Goal: Transaction & Acquisition: Book appointment/travel/reservation

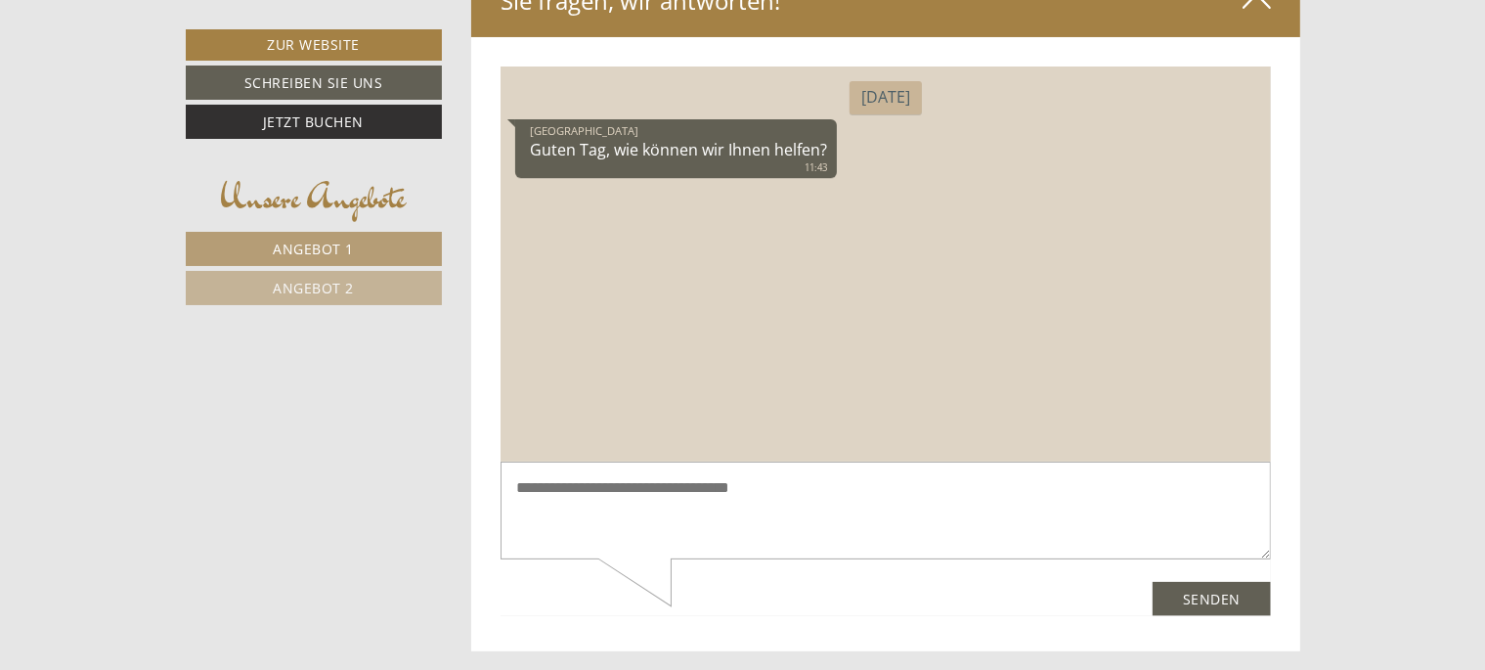
scroll to position [7863, 0]
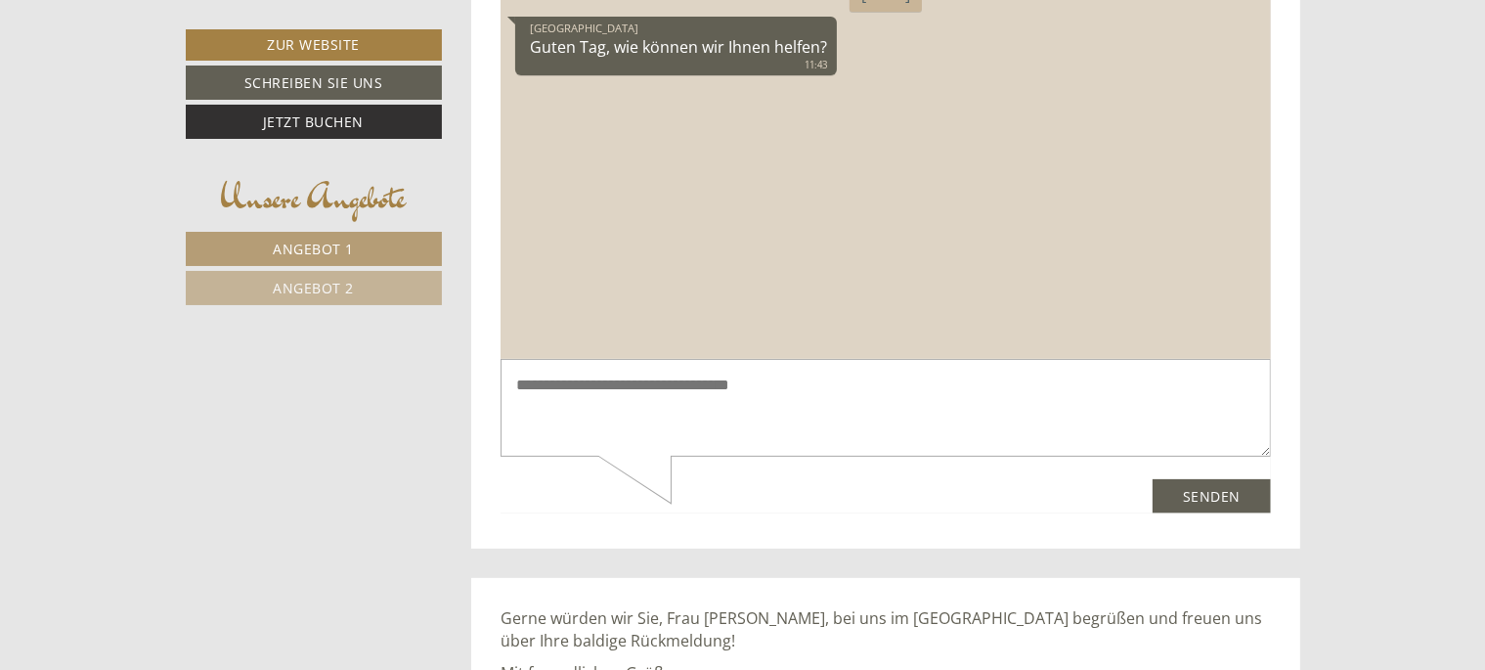
click at [635, 381] on textarea at bounding box center [885, 408] width 771 height 99
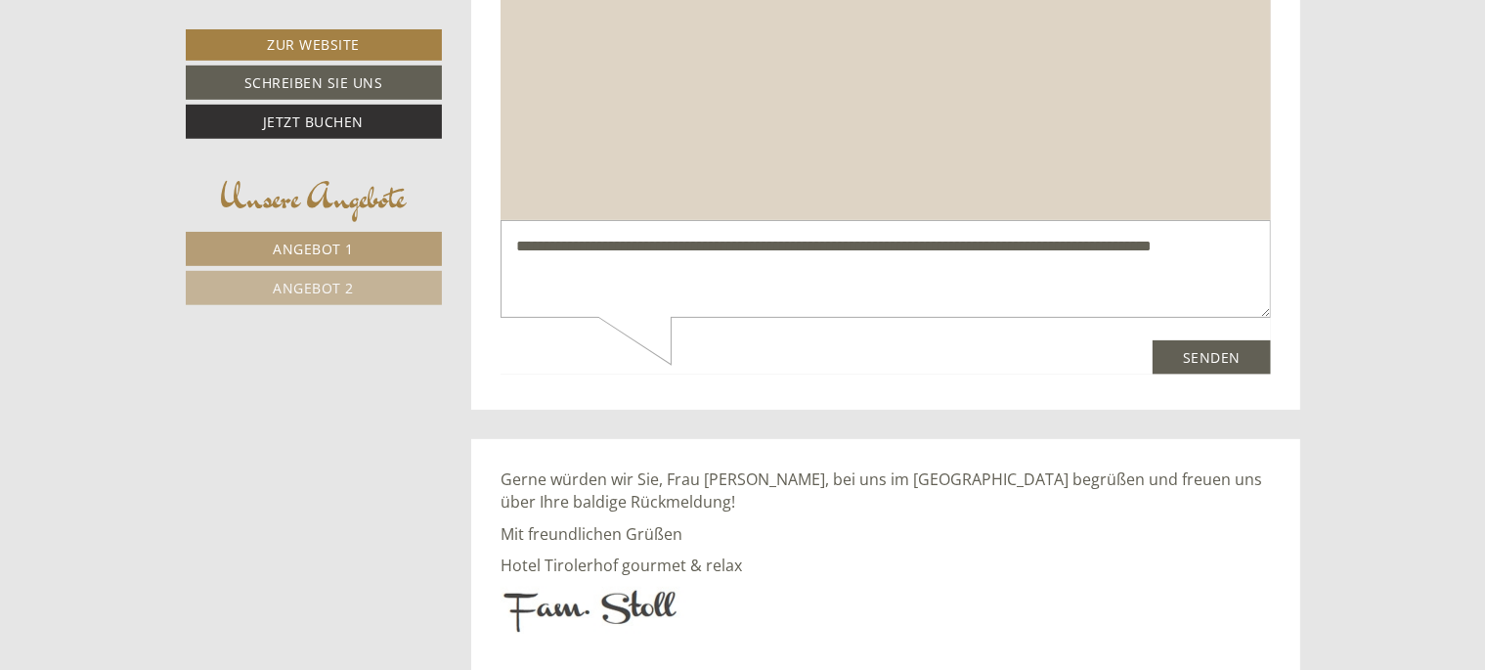
scroll to position [7909, 0]
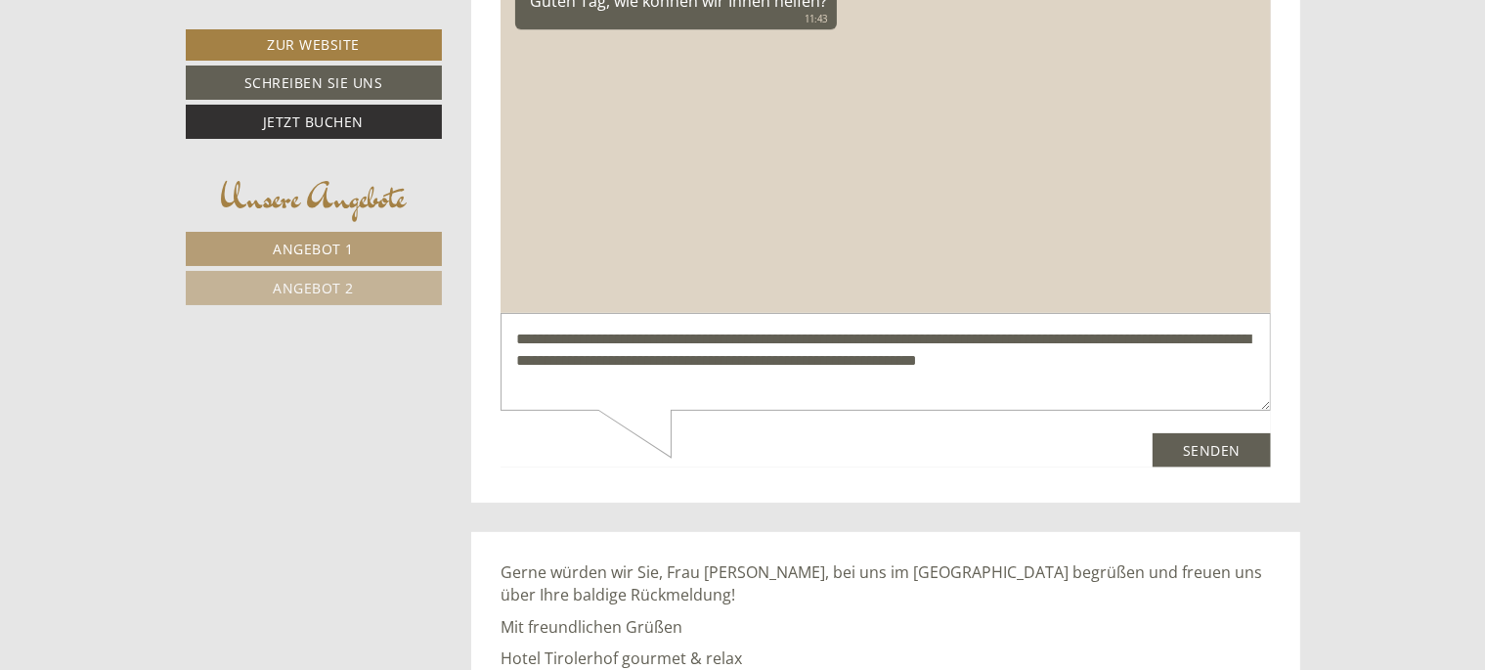
paste textarea "**********"
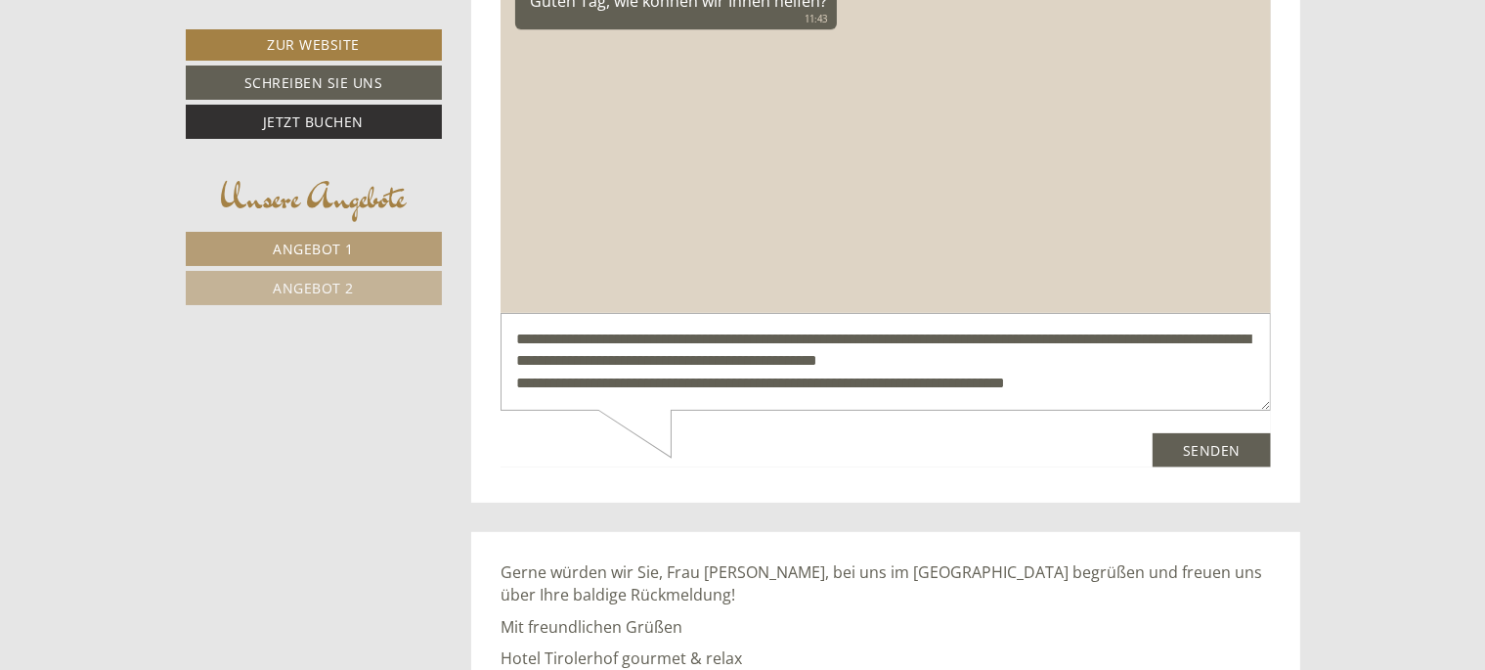
type textarea "**********"
click at [1214, 455] on button "Senden" at bounding box center [1211, 451] width 118 height 34
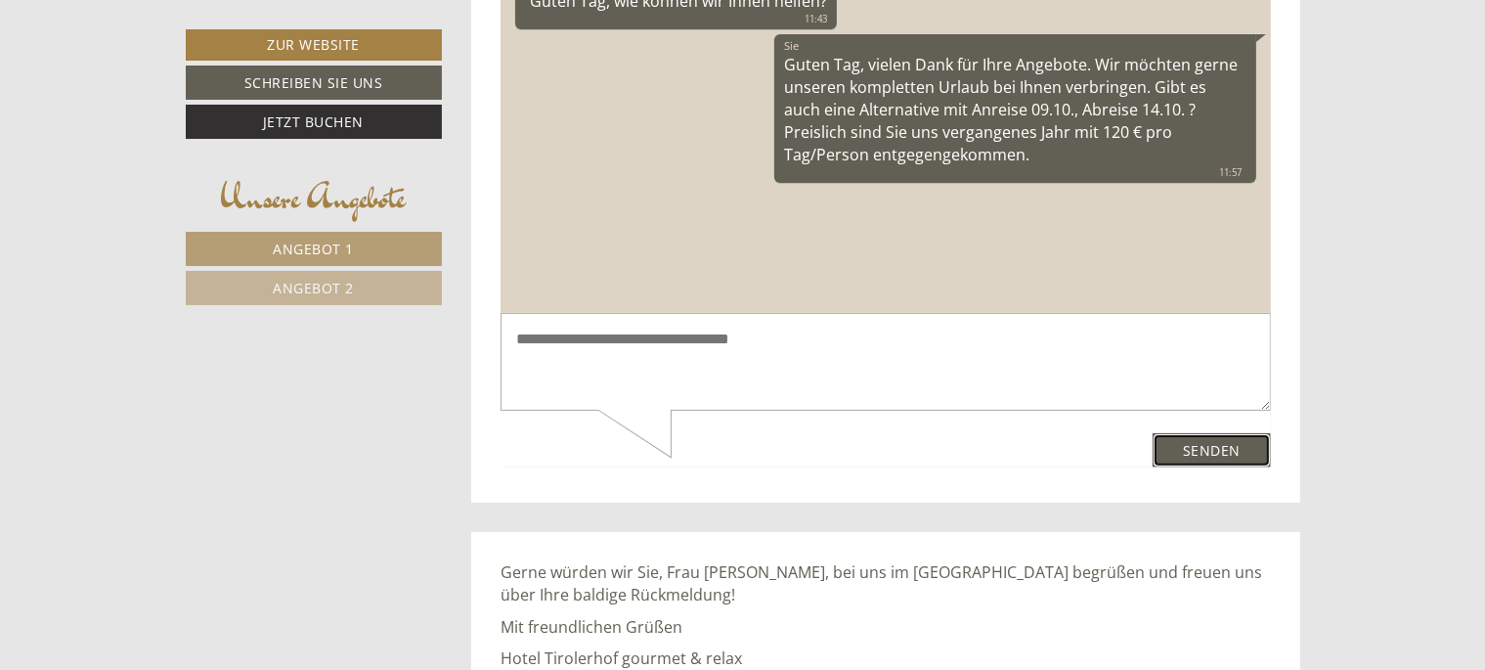
scroll to position [7806, 0]
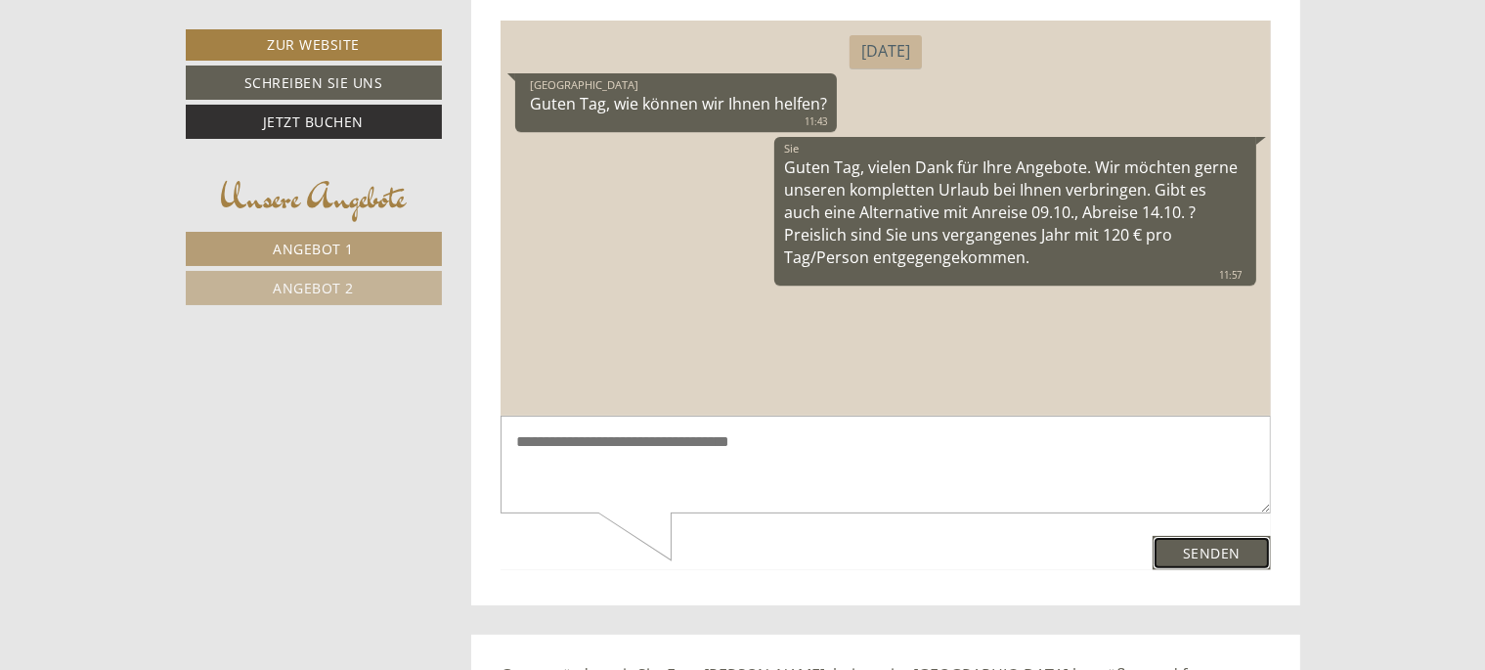
click at [1152, 536] on button "Senden" at bounding box center [1211, 553] width 118 height 34
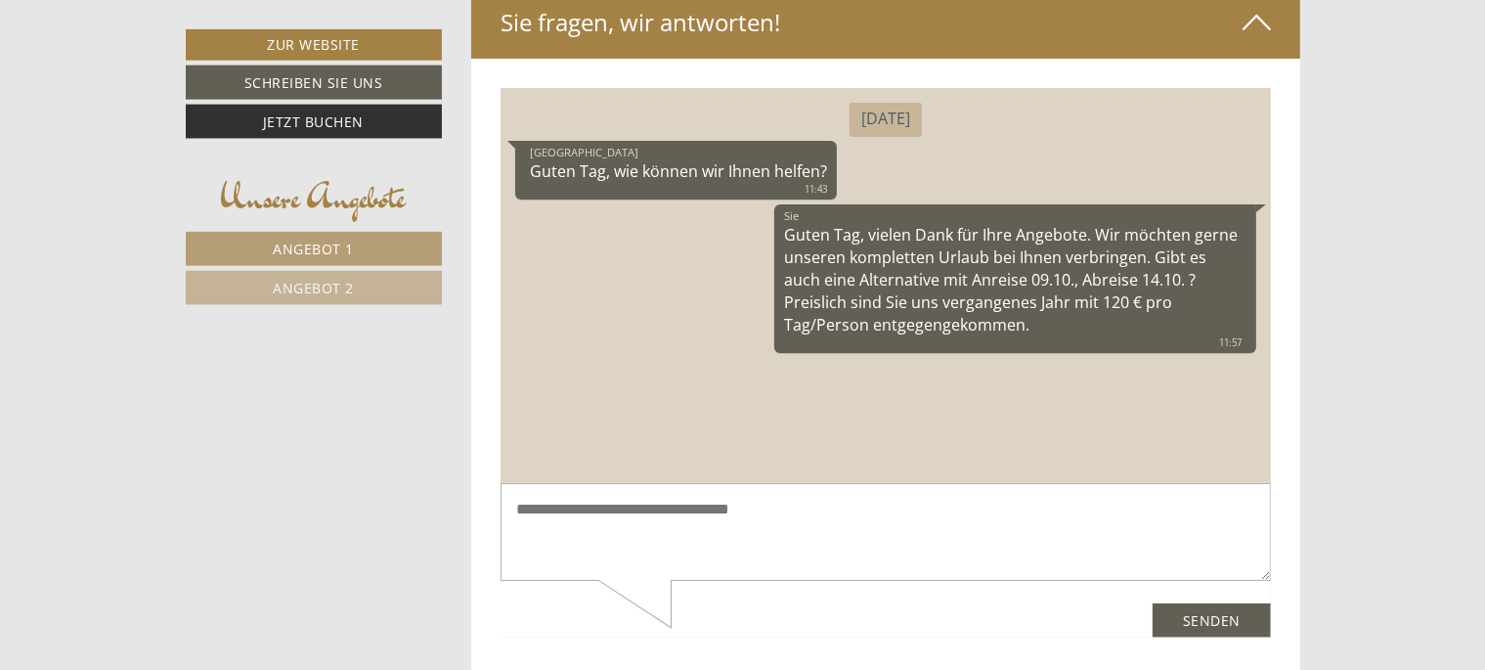
scroll to position [7702, 0]
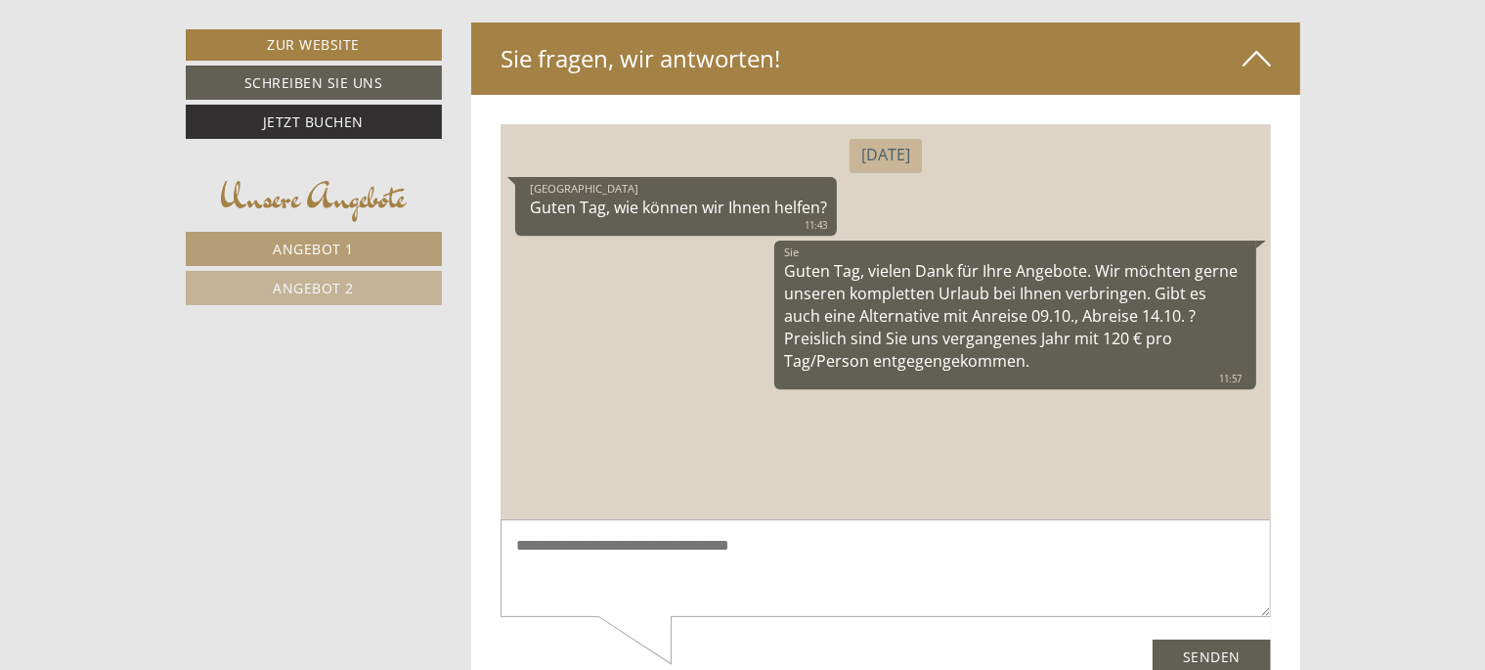
click at [705, 439] on div "[DATE][GEOGRAPHIC_DATA] Guten Tag, wie können wir Ihnen helfen? 11:43 Sie Guten…" at bounding box center [885, 320] width 771 height 395
click at [680, 546] on textarea at bounding box center [885, 567] width 771 height 99
click at [752, 549] on textarea "**********" at bounding box center [885, 567] width 771 height 99
type textarea "**********"
click at [1213, 654] on button "Senden" at bounding box center [1211, 656] width 118 height 34
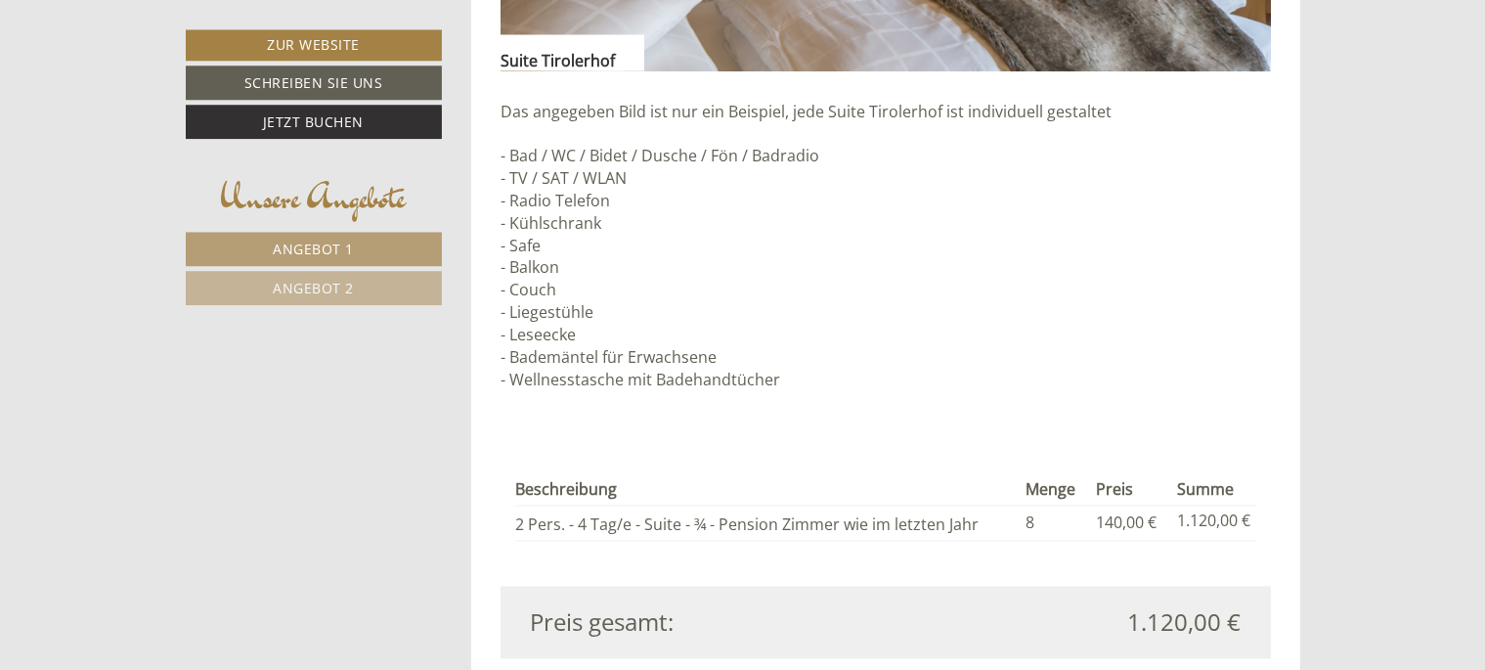
scroll to position [3676, 0]
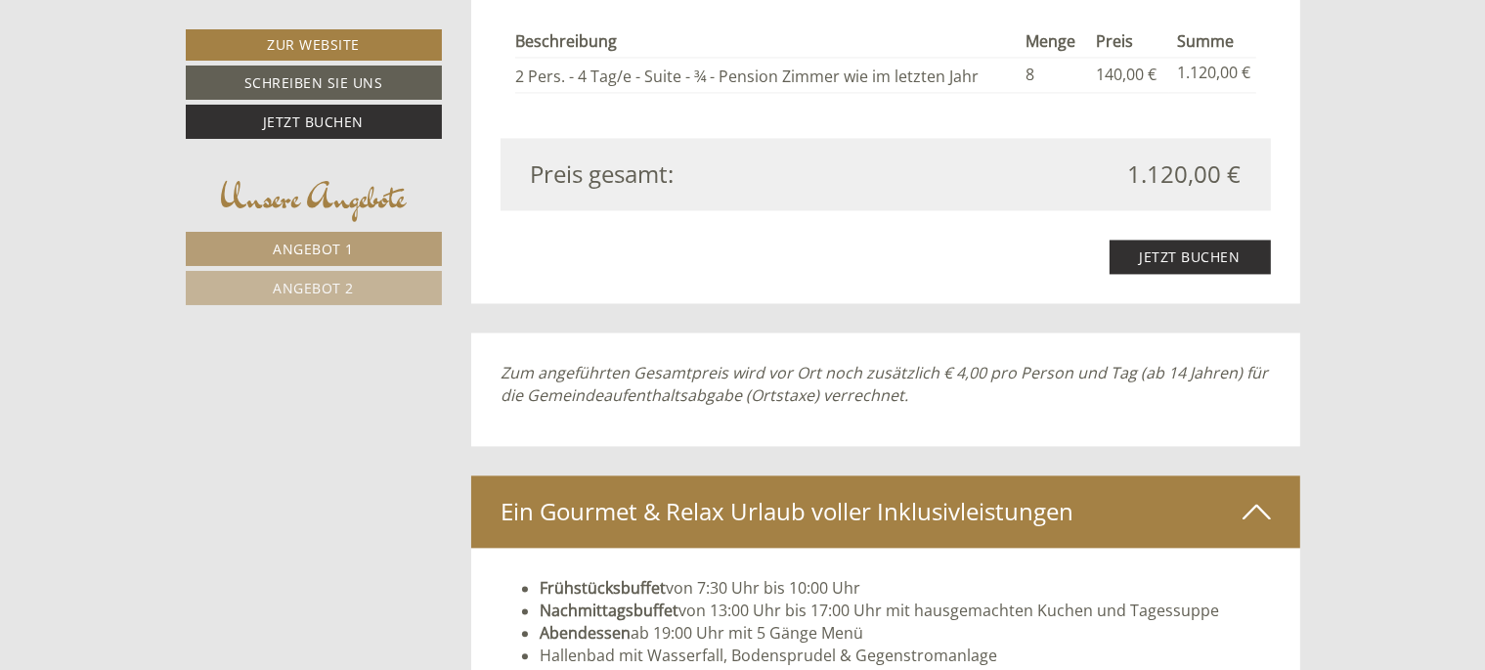
scroll to position [4337, 0]
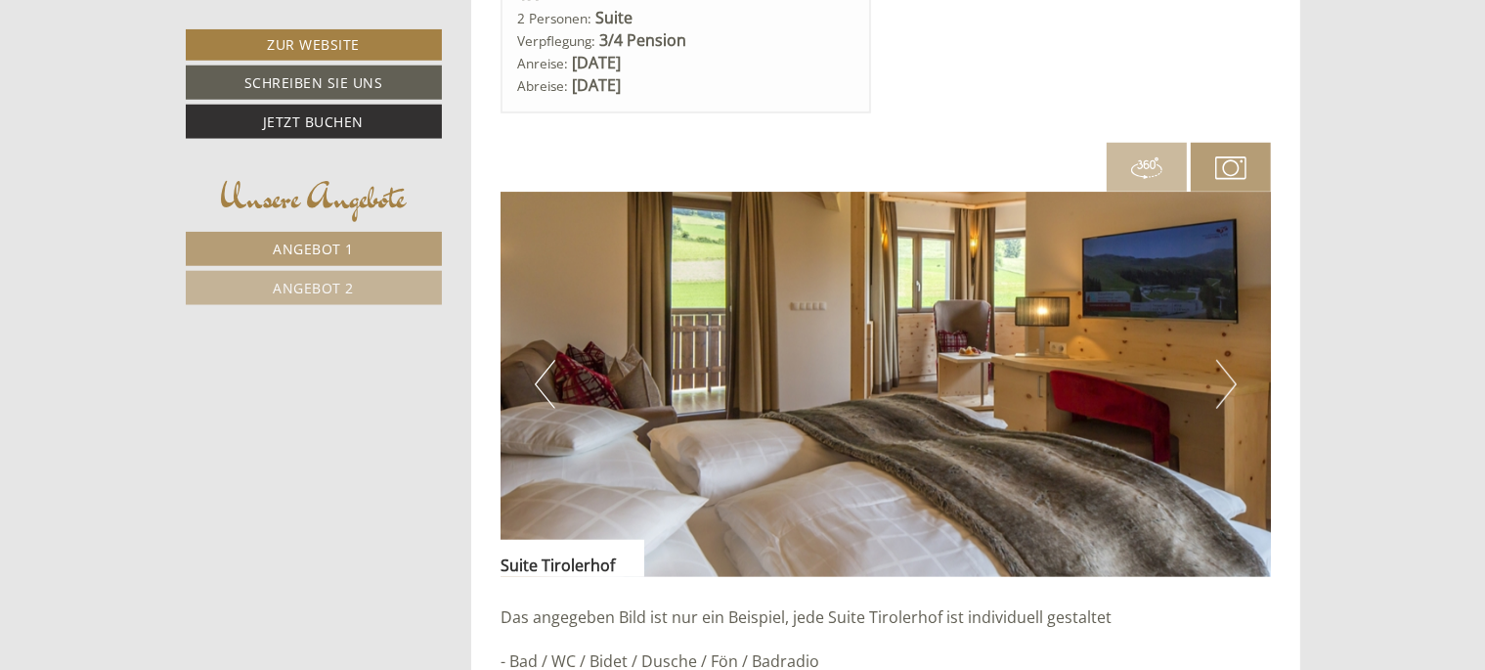
scroll to position [1652, 0]
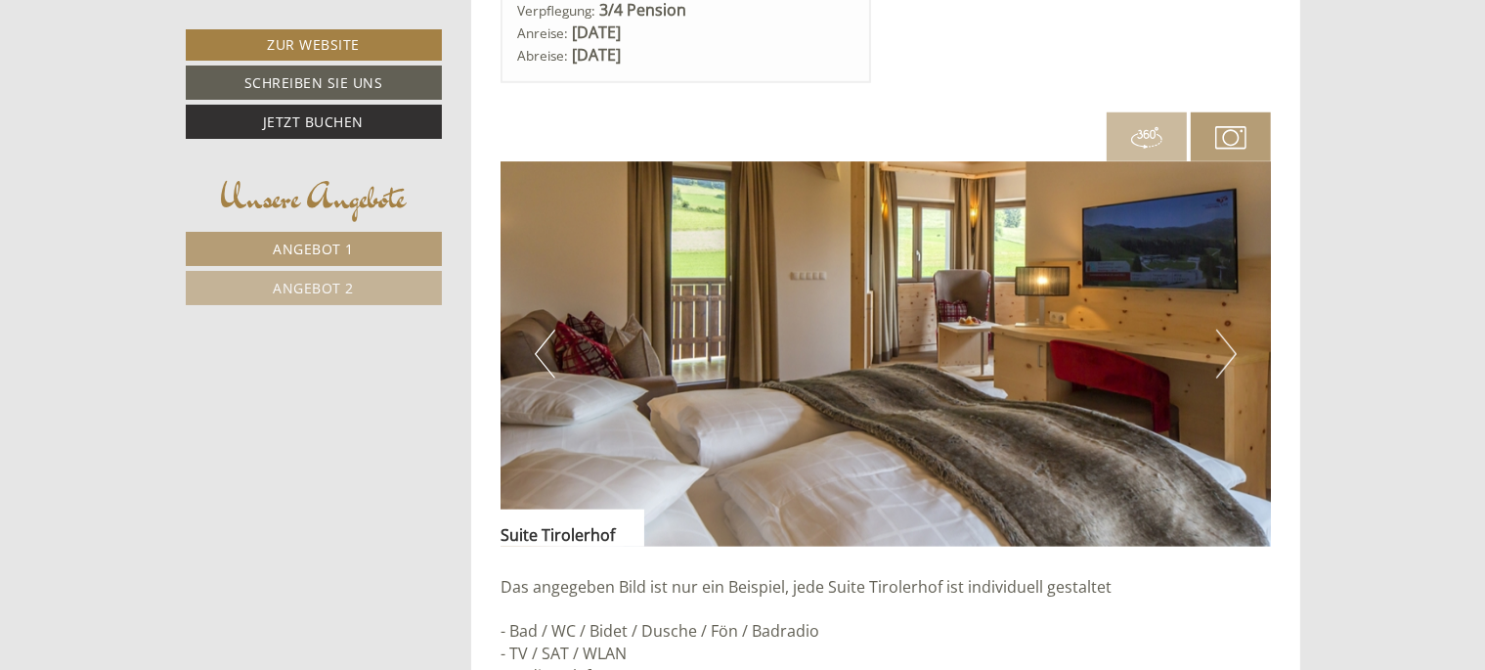
click at [1224, 358] on button "Next" at bounding box center [1226, 354] width 21 height 49
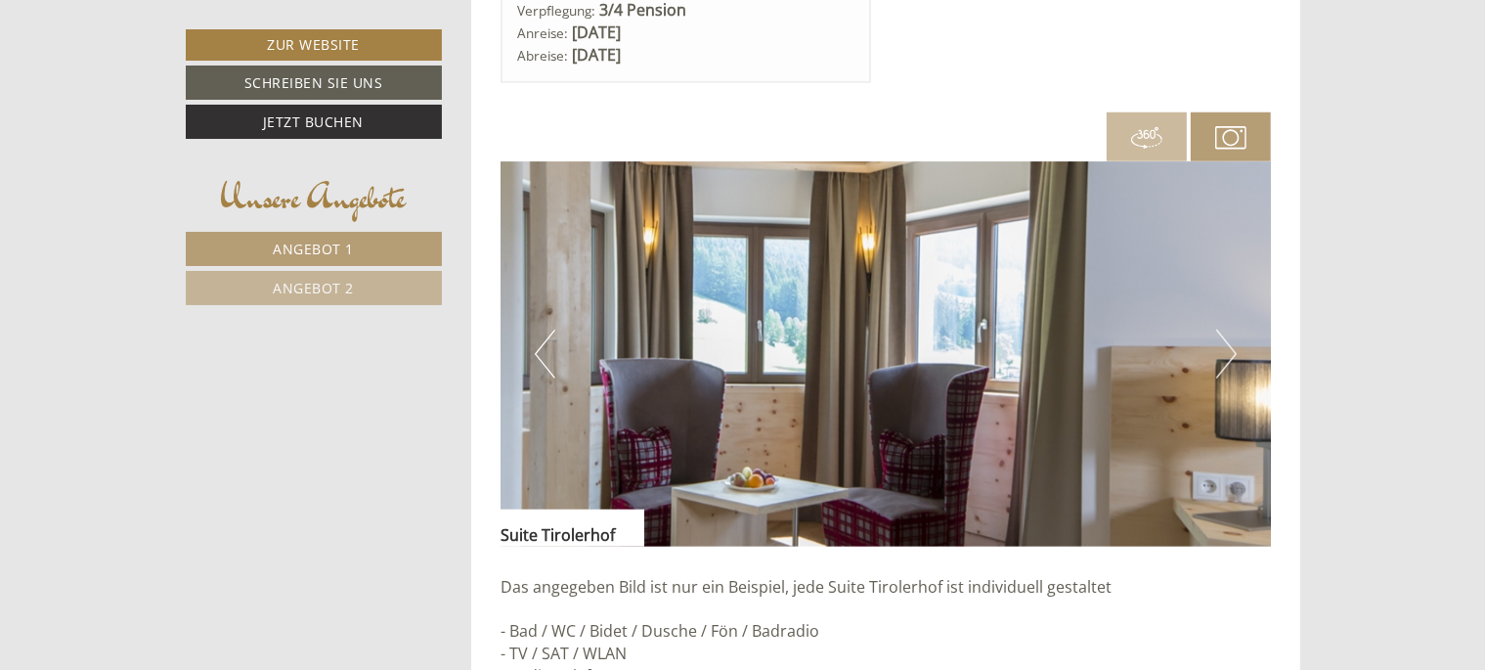
click at [1224, 358] on button "Next" at bounding box center [1226, 354] width 21 height 49
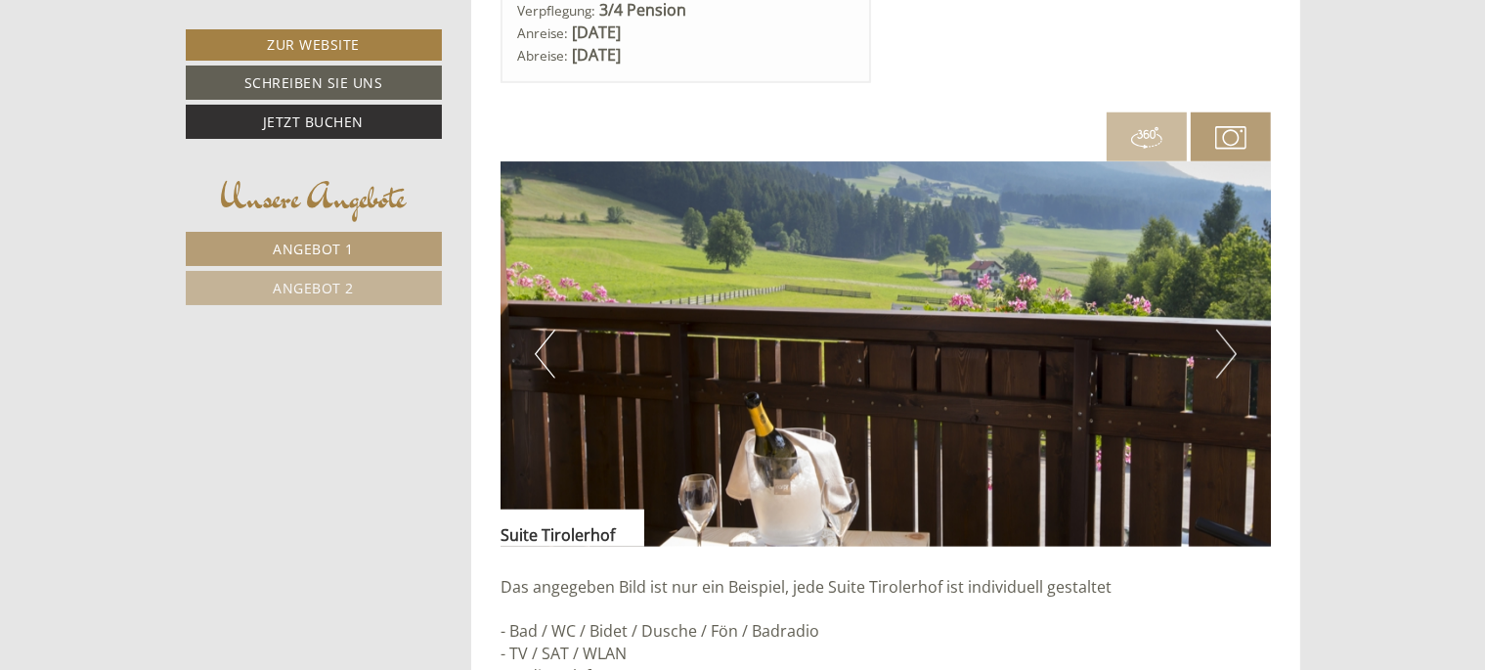
click at [1224, 358] on button "Next" at bounding box center [1226, 354] width 21 height 49
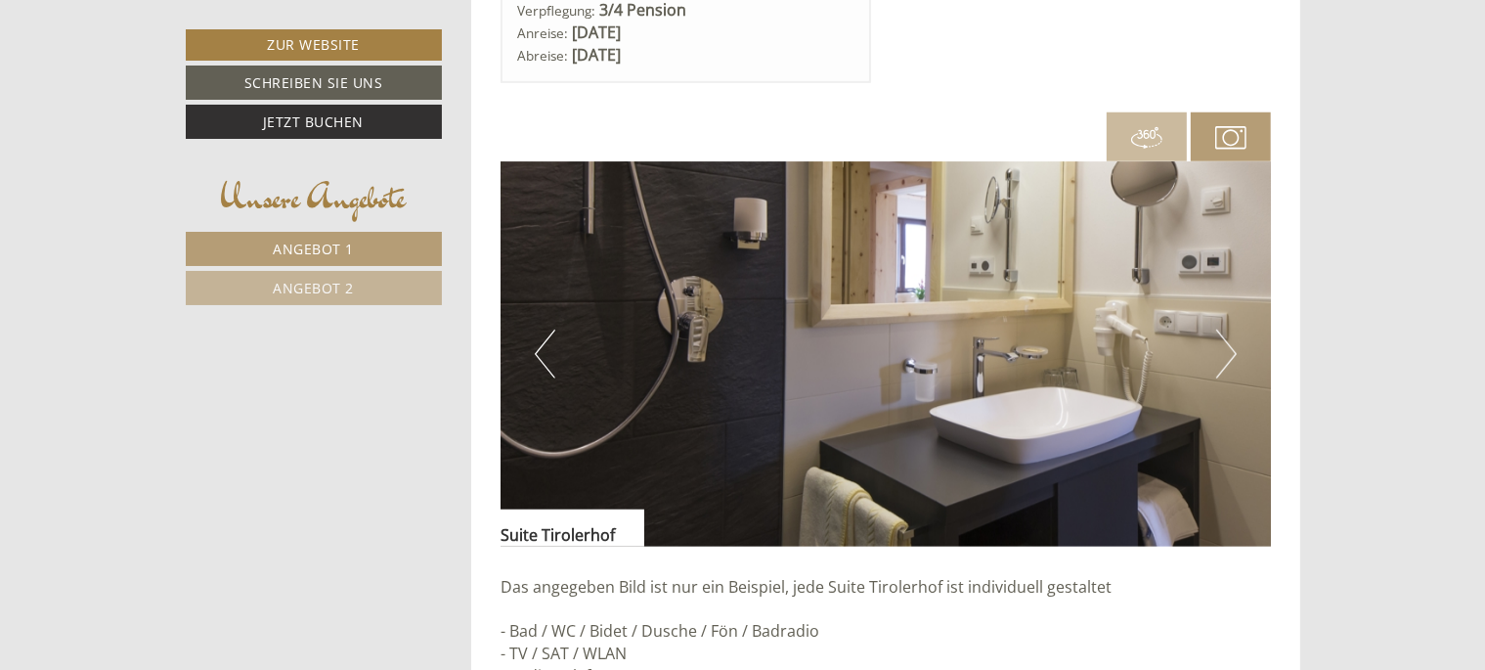
click at [1224, 358] on button "Next" at bounding box center [1226, 354] width 21 height 49
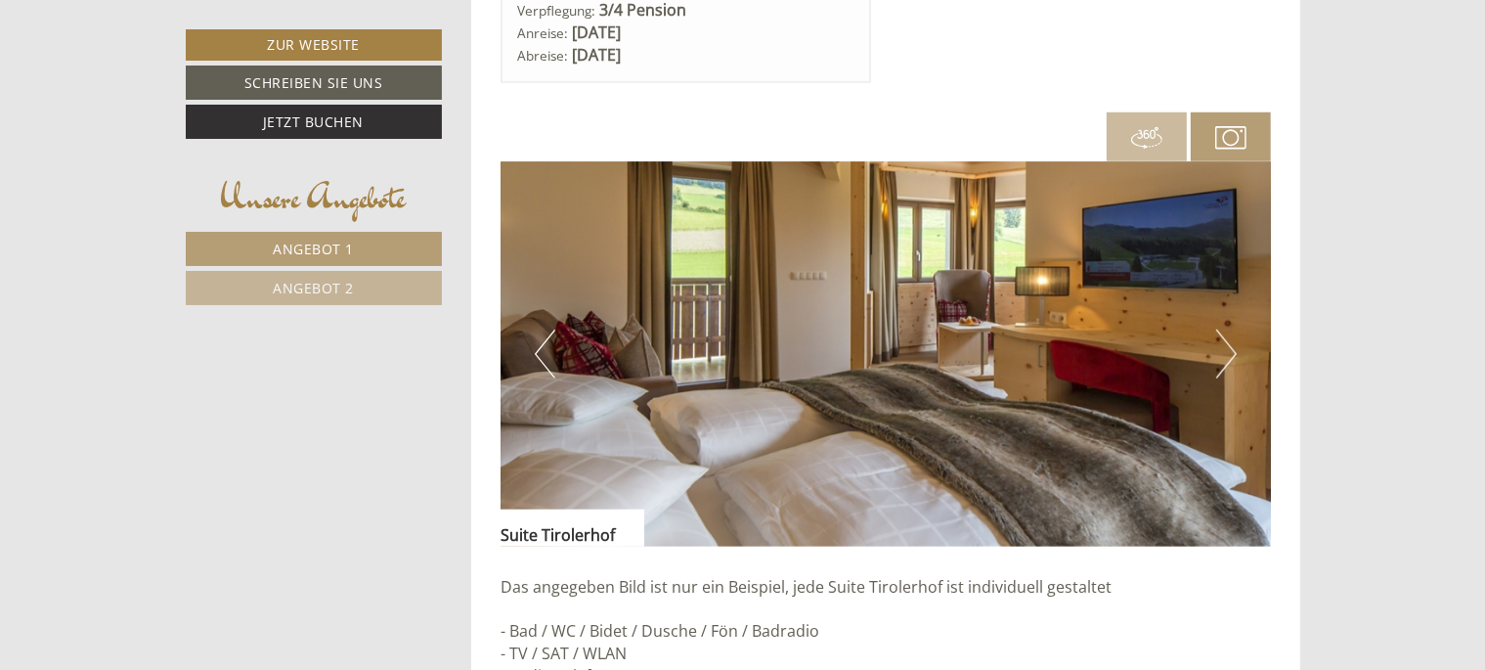
click at [1224, 358] on button "Next" at bounding box center [1226, 354] width 21 height 49
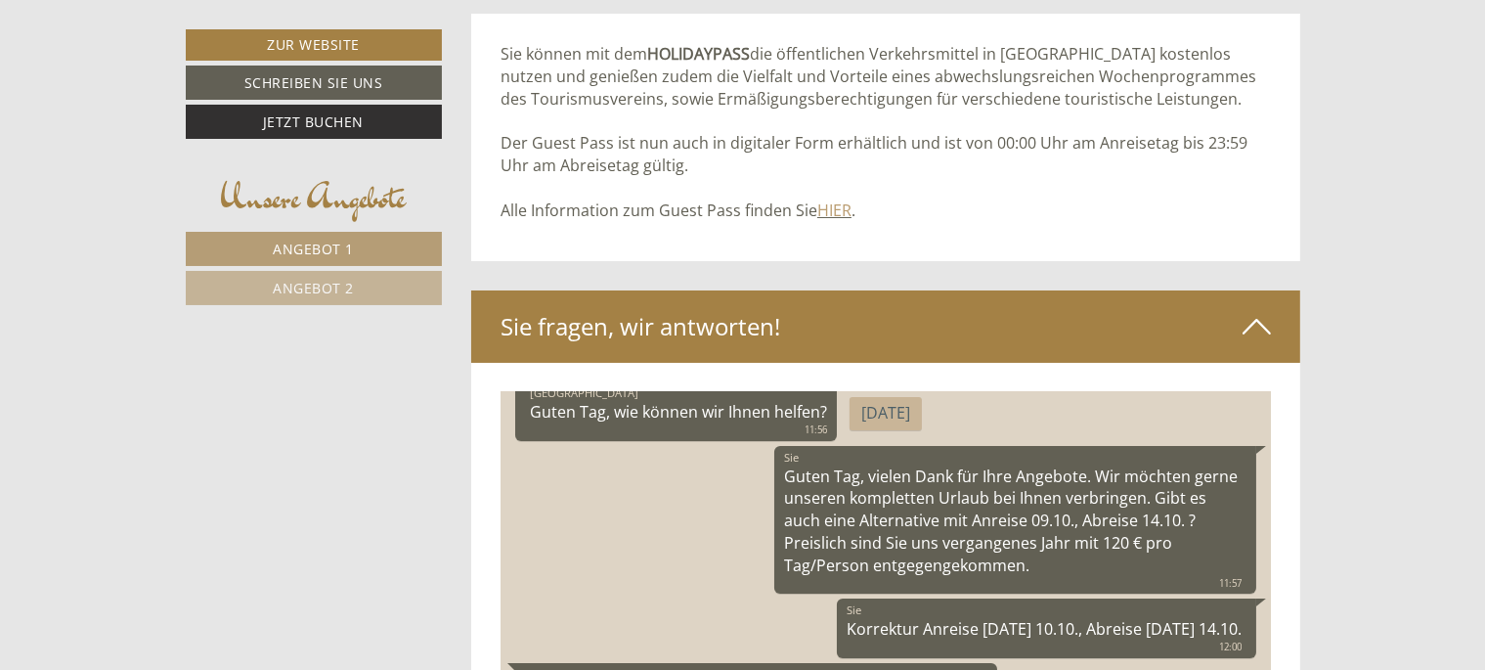
scroll to position [128, 0]
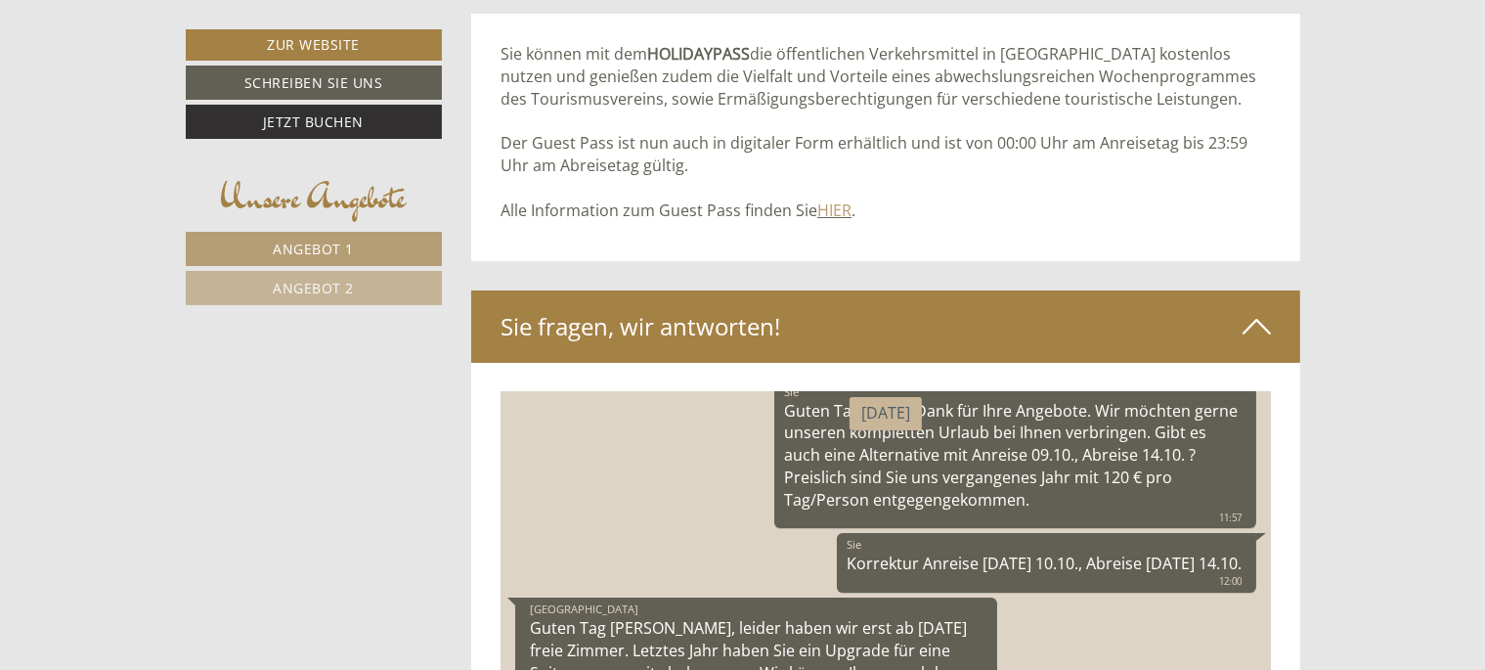
click at [305, 284] on span "Angebot 2" at bounding box center [313, 288] width 81 height 19
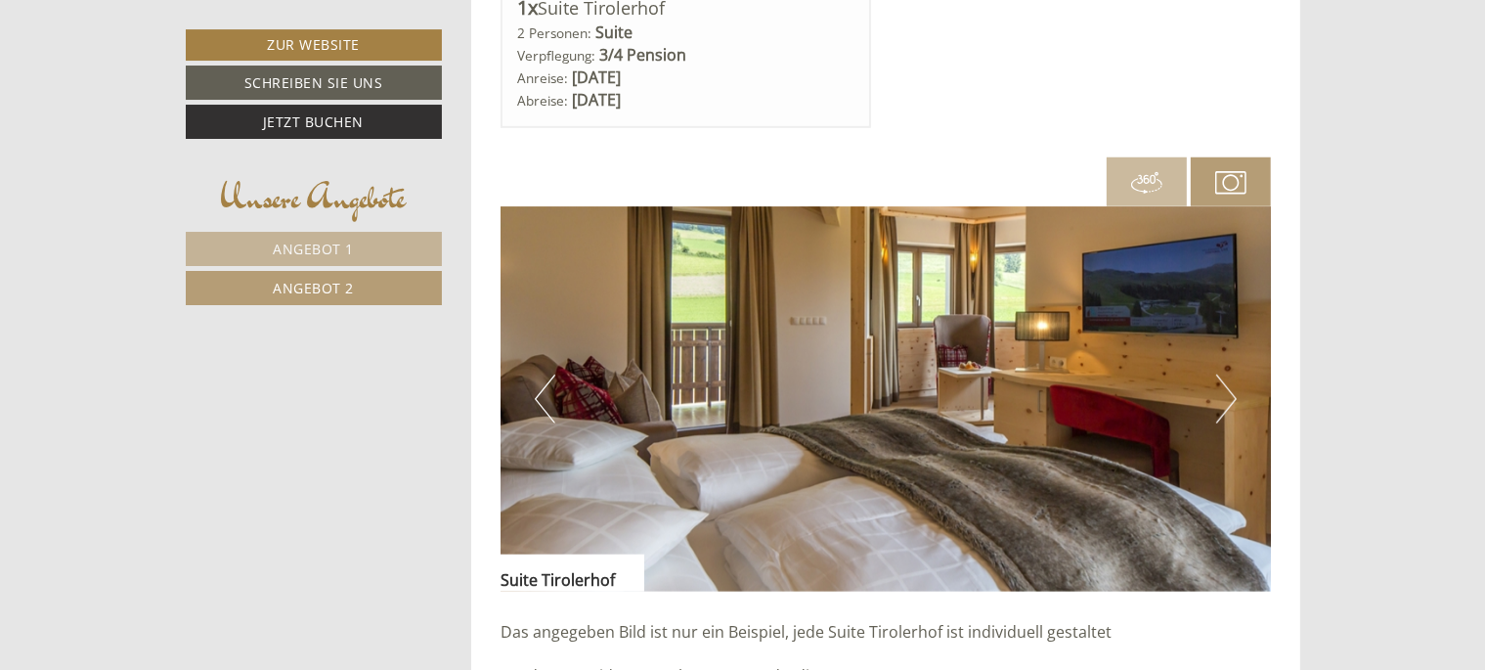
scroll to position [1662, 0]
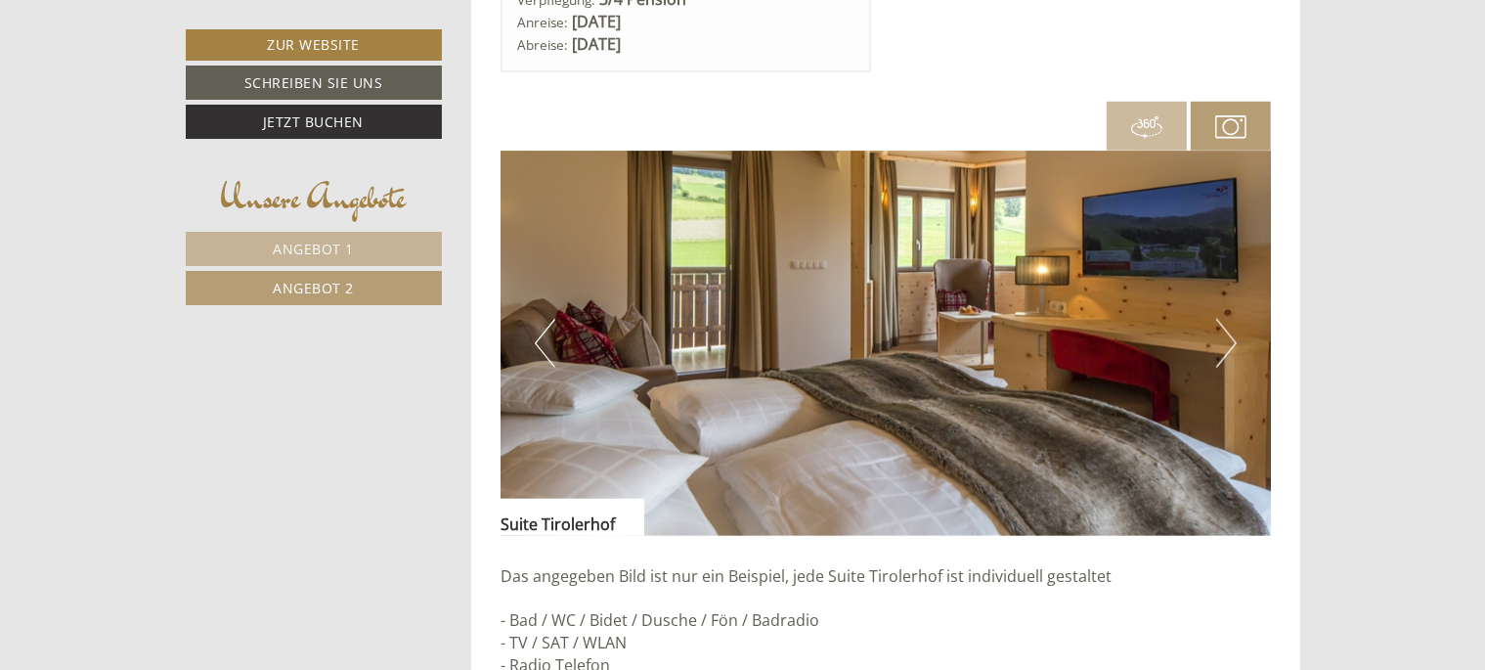
click at [336, 242] on span "Angebot 1" at bounding box center [313, 249] width 81 height 19
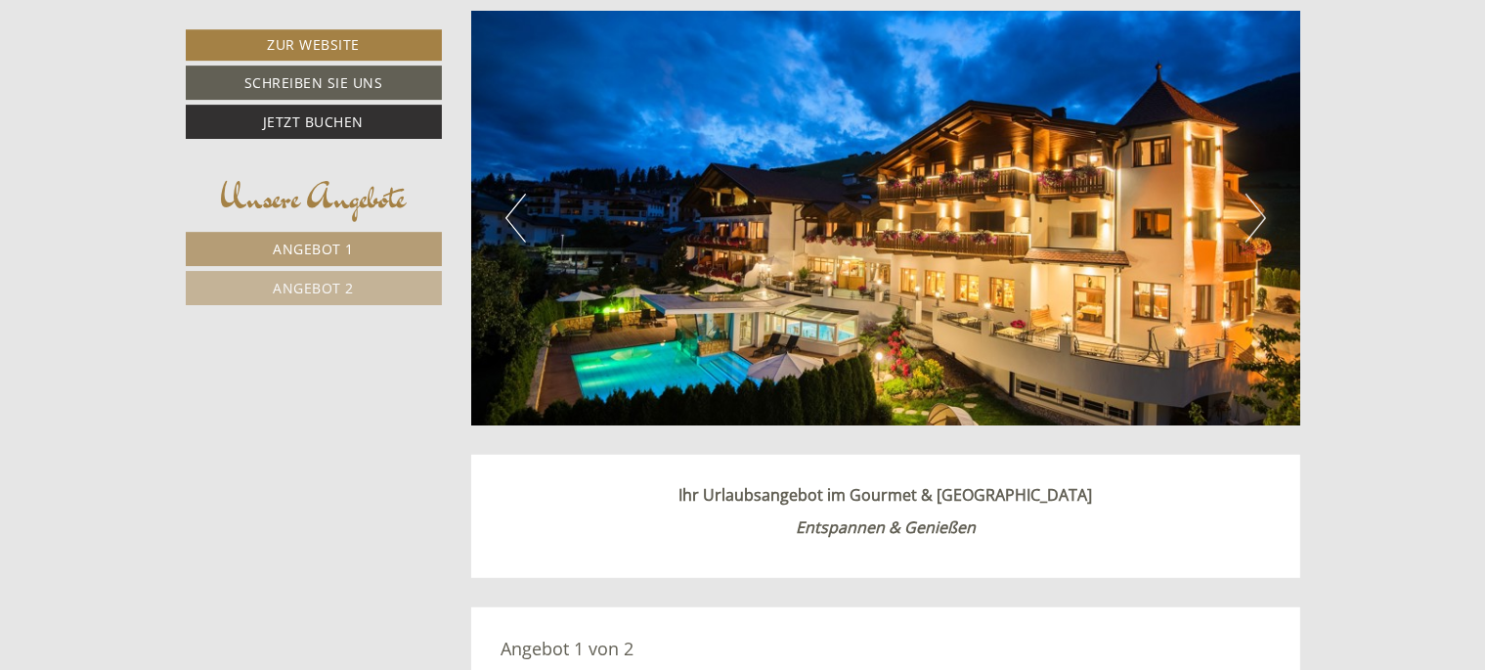
scroll to position [836, 0]
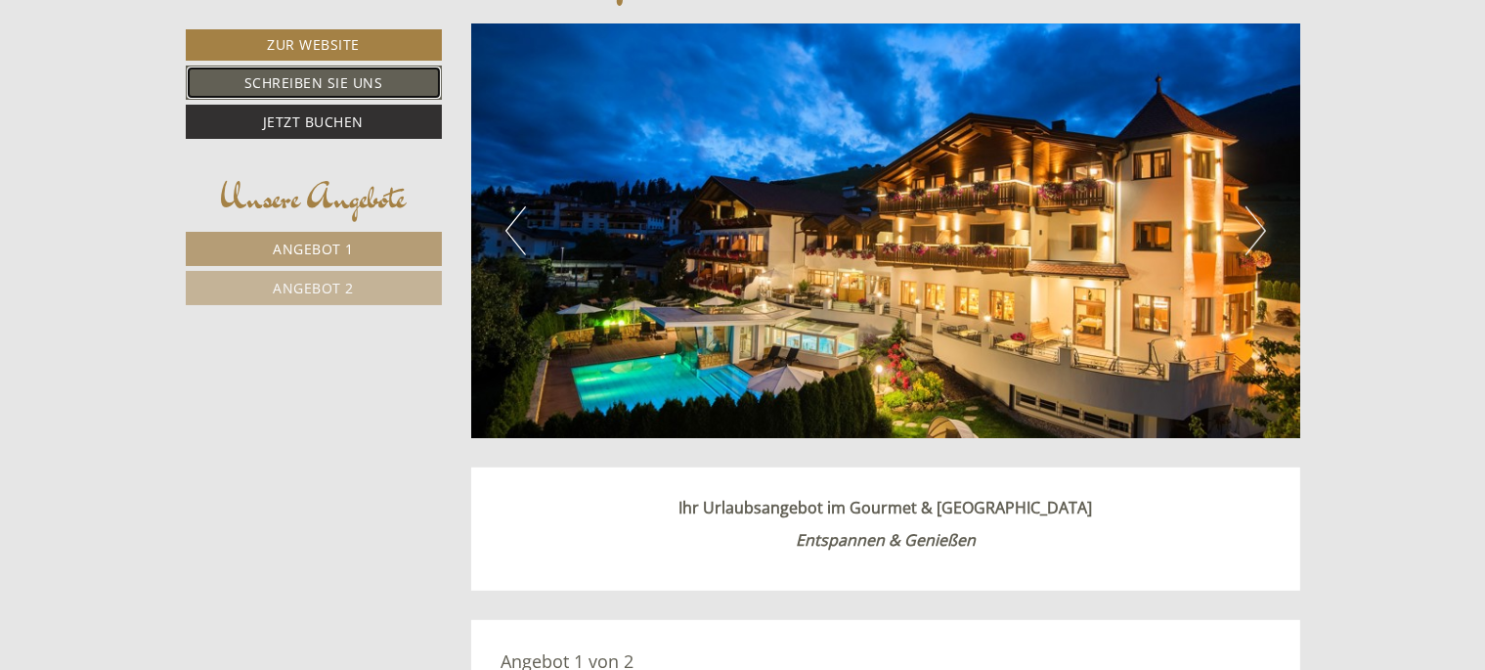
click at [361, 84] on link "Schreiben Sie uns" at bounding box center [314, 83] width 256 height 34
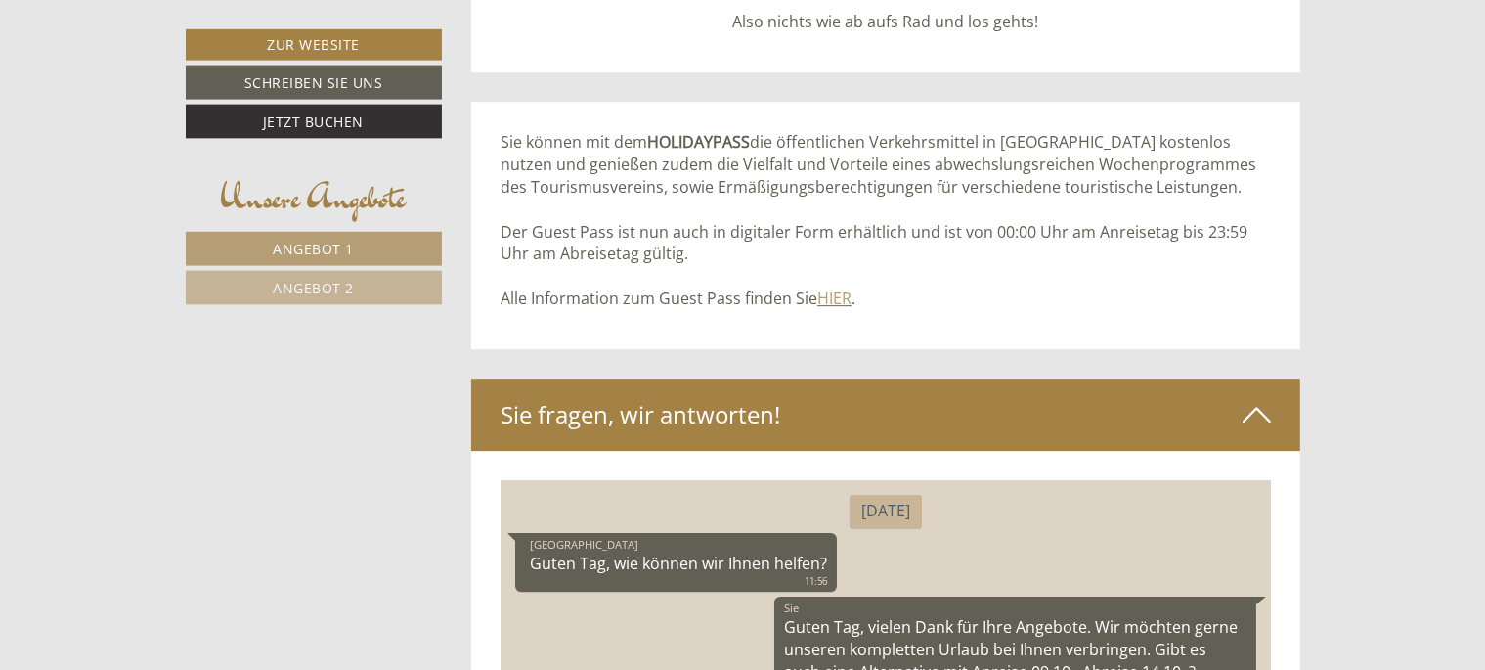
scroll to position [5938, 0]
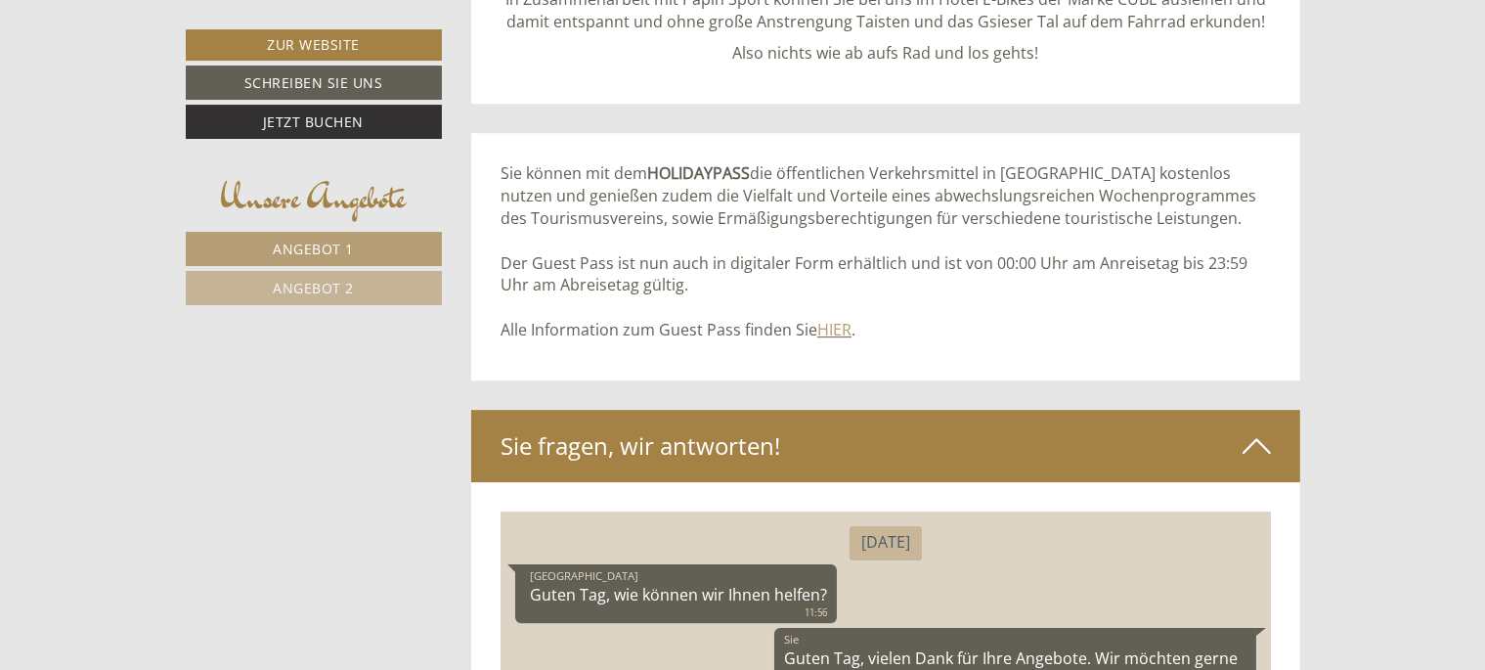
click at [1260, 436] on icon at bounding box center [1257, 445] width 28 height 33
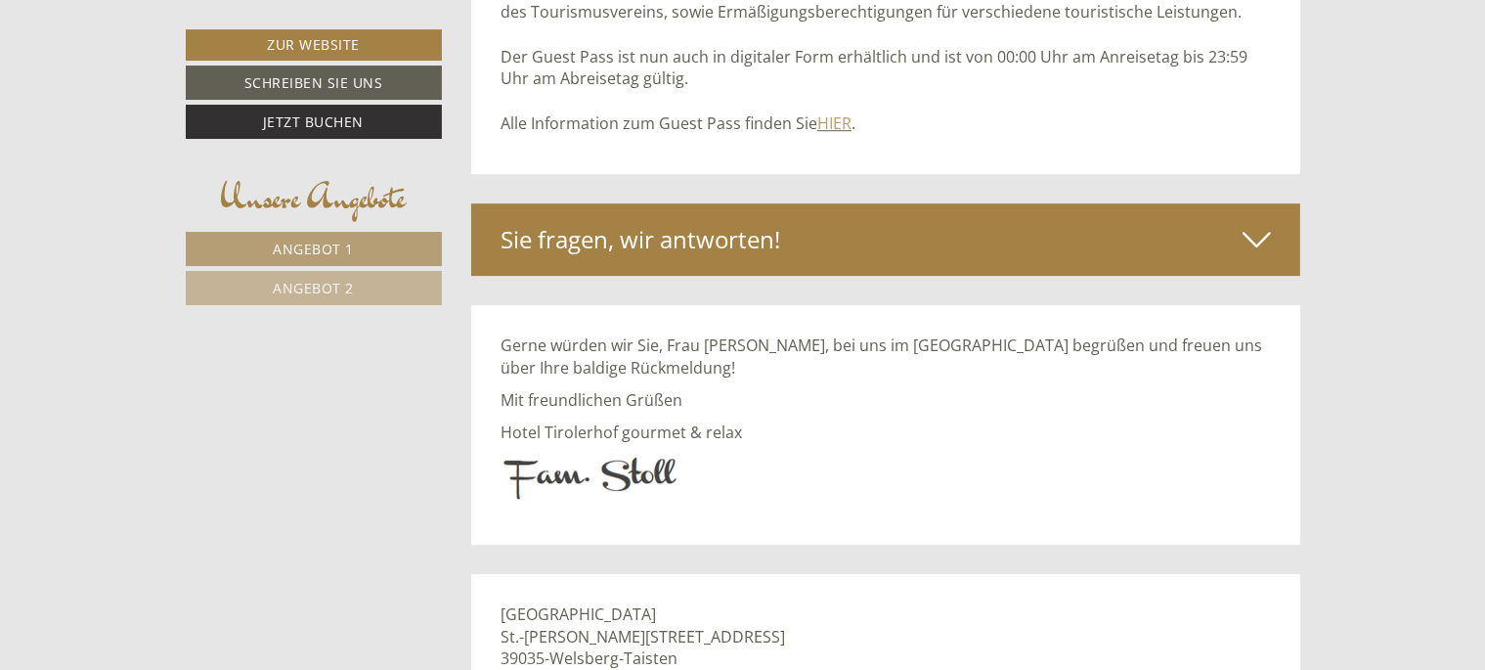
scroll to position [6042, 0]
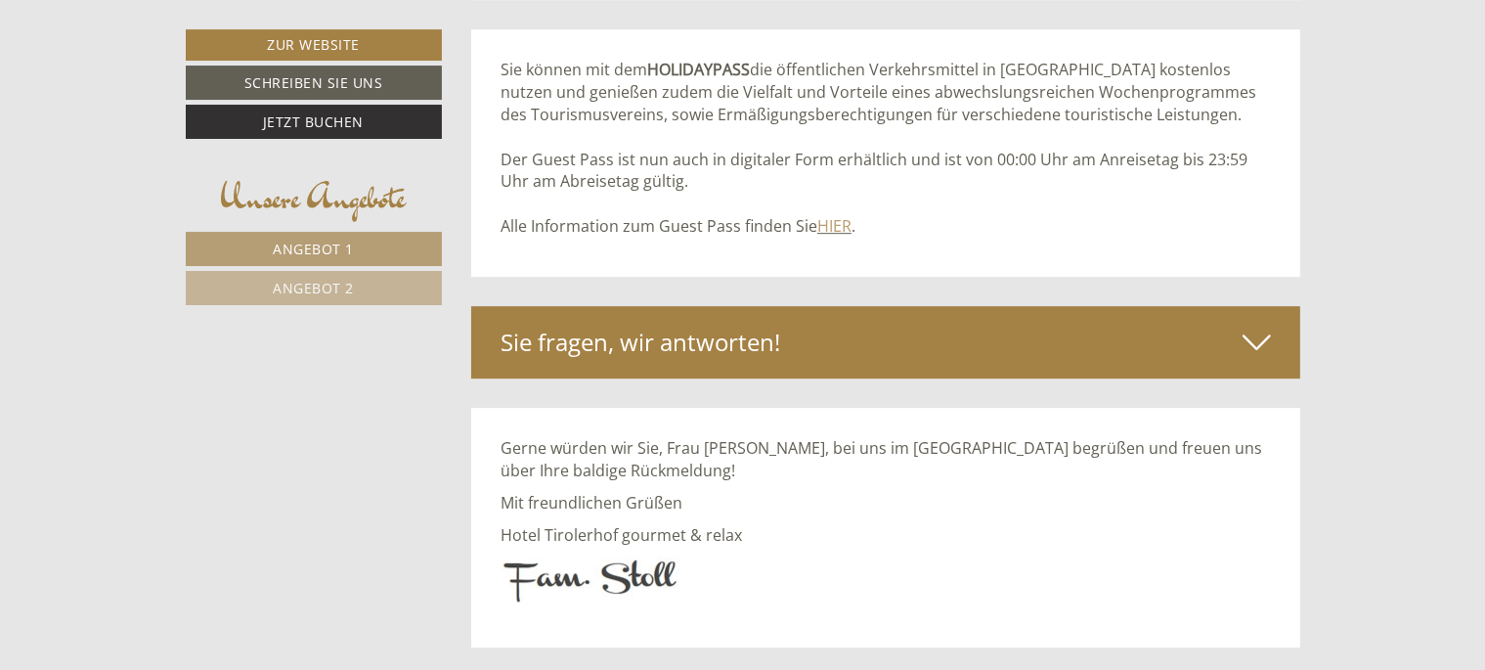
click at [1250, 344] on icon at bounding box center [1257, 342] width 28 height 33
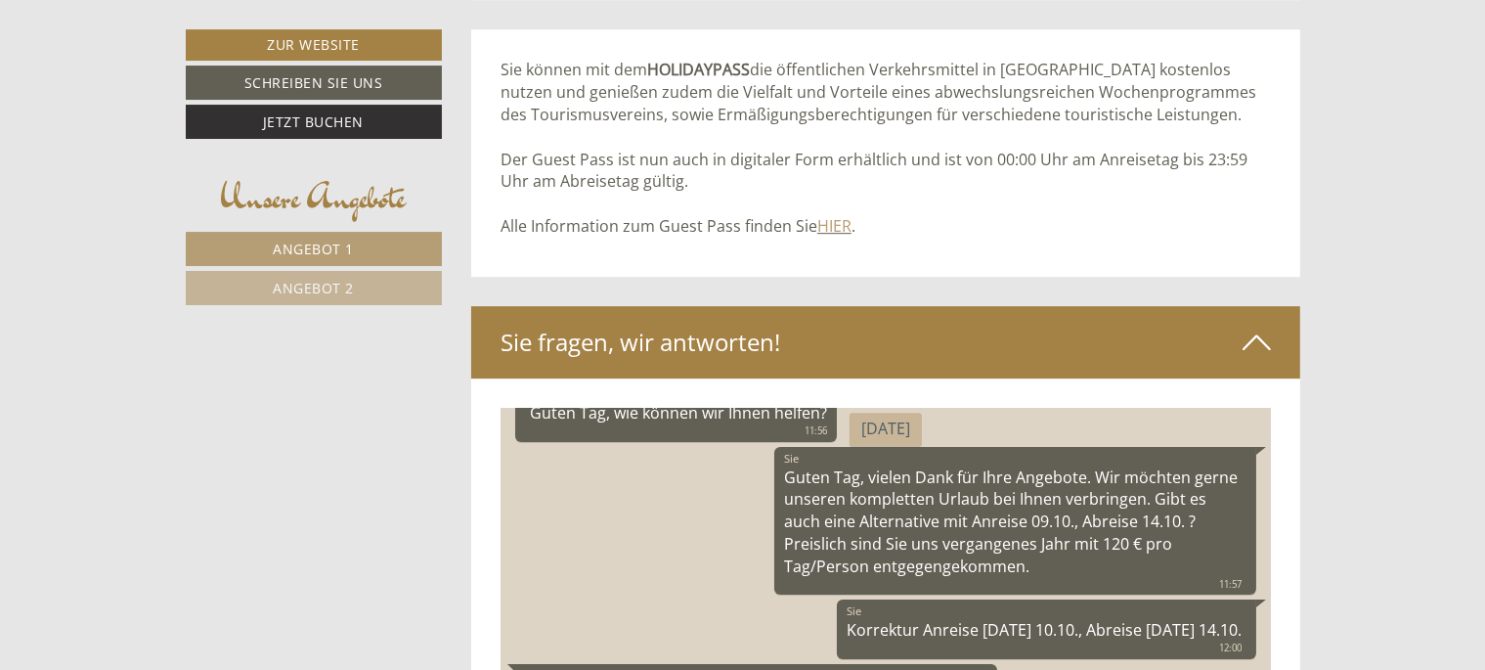
scroll to position [128, 0]
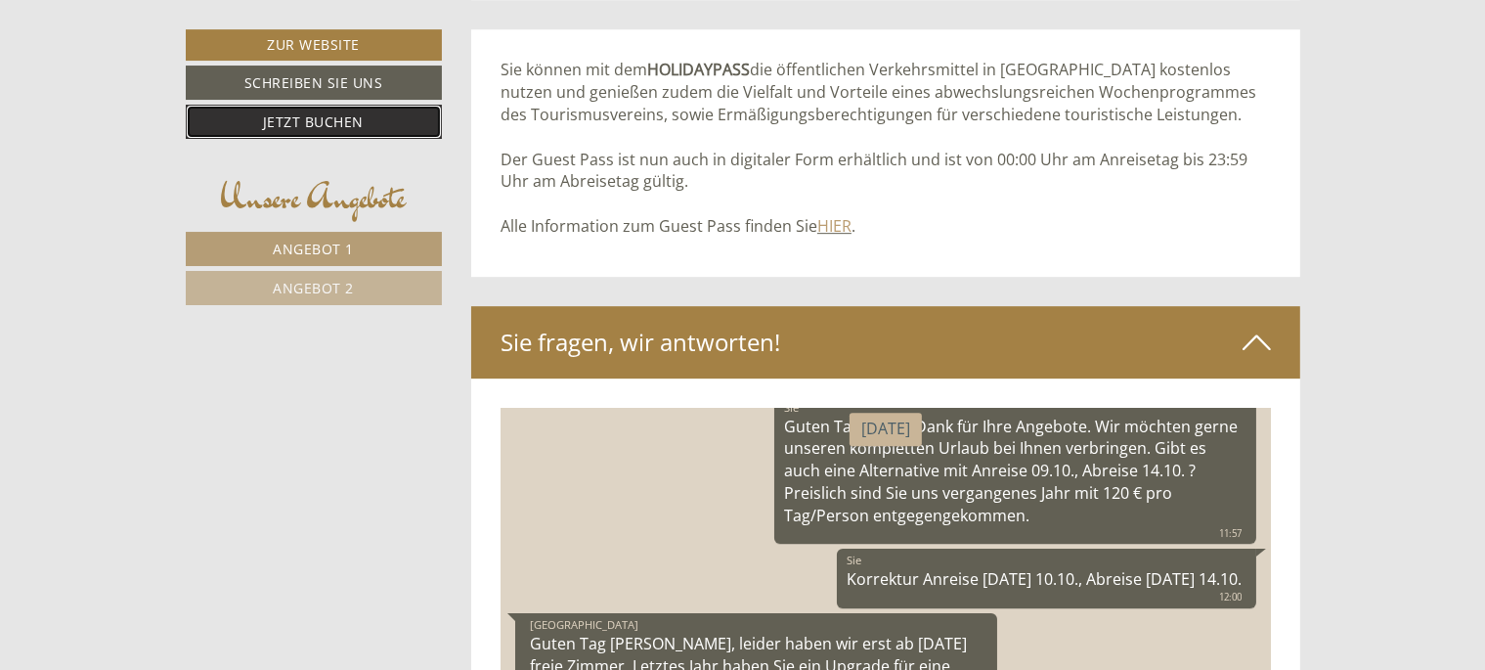
click at [307, 126] on link "Jetzt buchen" at bounding box center [314, 122] width 256 height 34
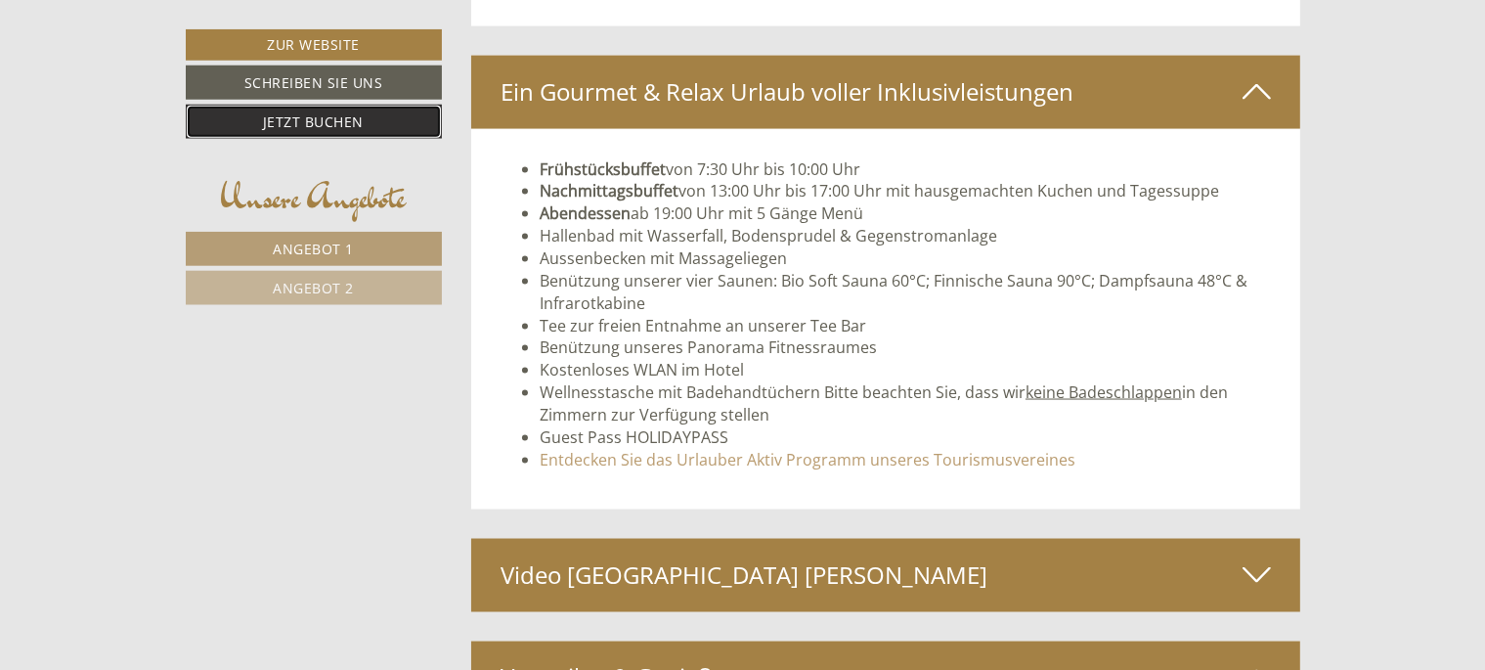
scroll to position [3098, 0]
